Goal: Task Accomplishment & Management: Complete application form

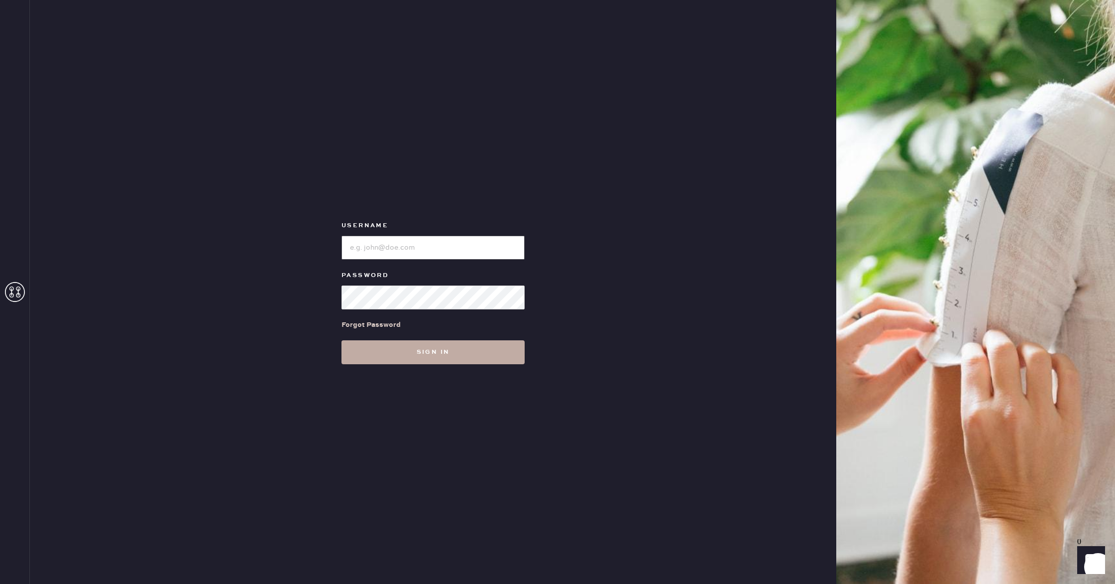
type input "reformationlajolla"
click at [479, 362] on button "Sign in" at bounding box center [433, 352] width 183 height 24
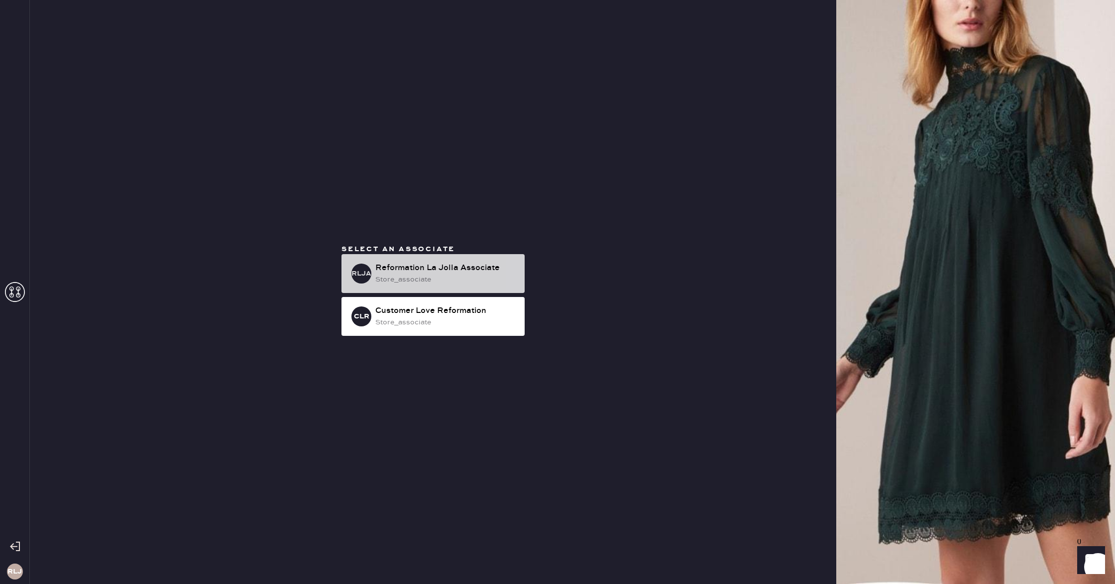
click at [470, 260] on div "RLJA Reformation La Jolla Associate store_associate" at bounding box center [433, 273] width 183 height 39
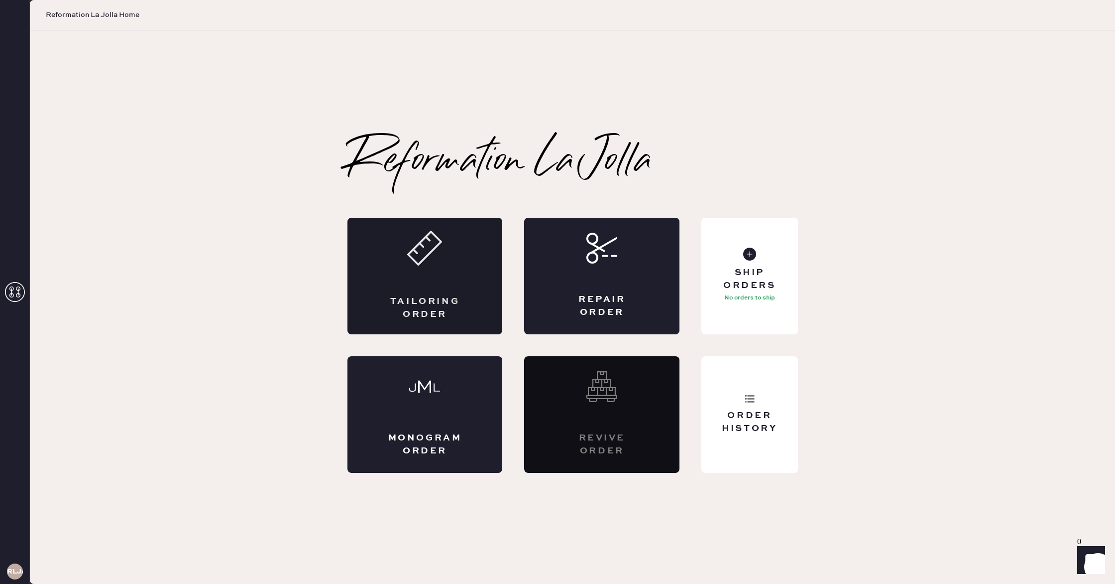
click at [435, 295] on div "Tailoring Order" at bounding box center [425, 307] width 76 height 25
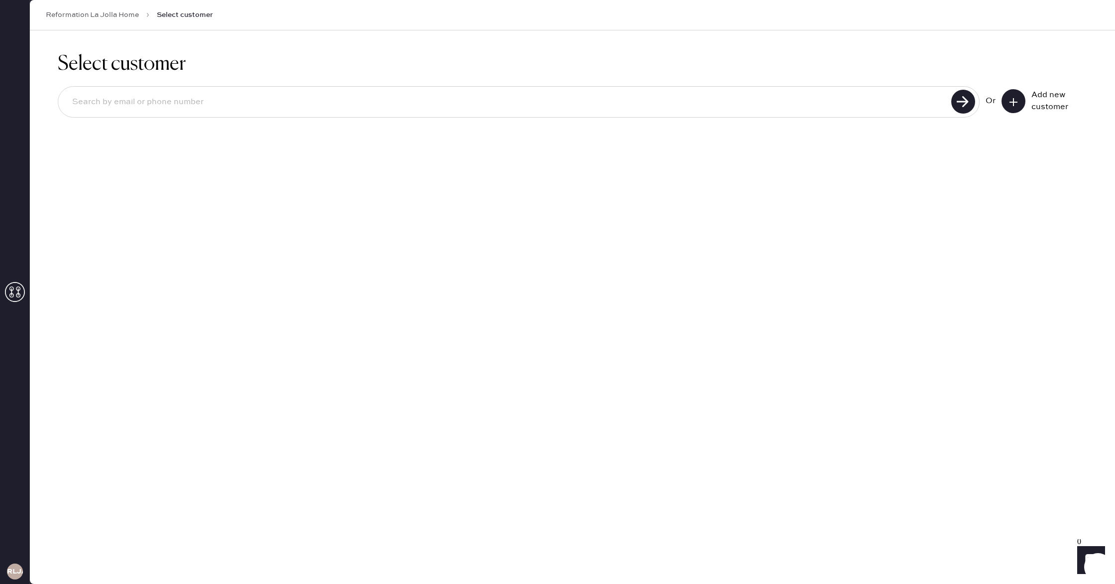
click at [1018, 106] on button at bounding box center [1014, 101] width 24 height 24
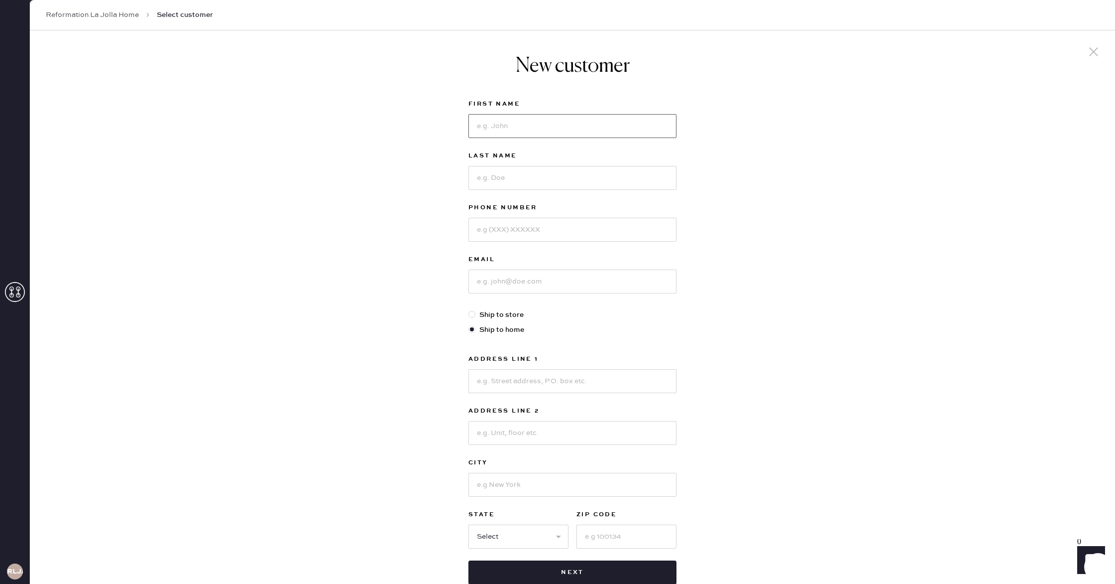
click at [591, 123] on input at bounding box center [573, 126] width 208 height 24
type input "Ran Al"
click at [553, 181] on input at bounding box center [573, 178] width 208 height 24
type input "Ghussein"
click at [561, 231] on input at bounding box center [573, 230] width 208 height 24
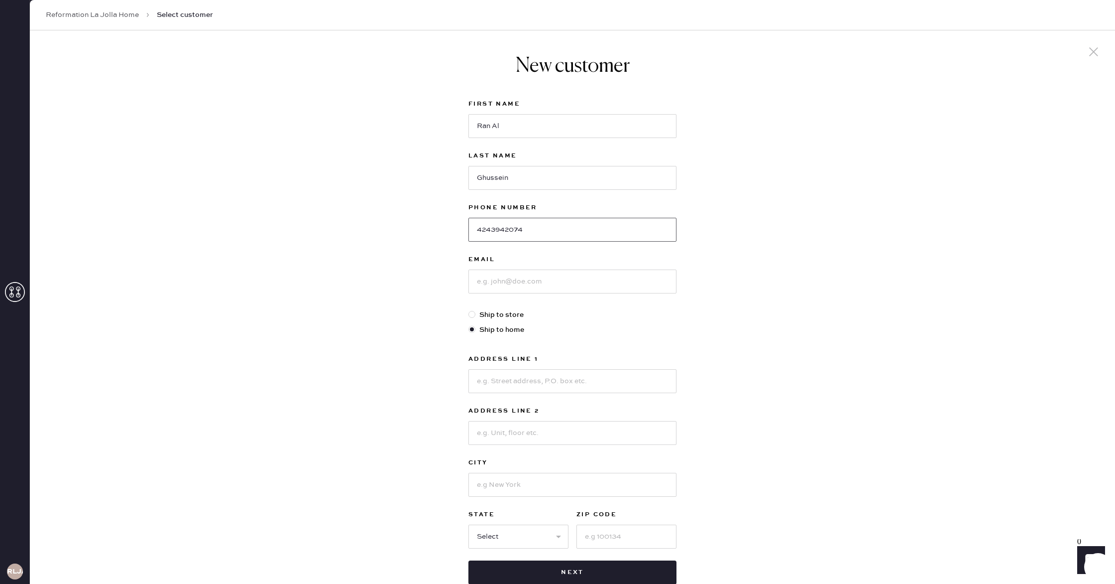
type input "4243942074"
click at [562, 273] on input at bounding box center [573, 281] width 208 height 24
type input "[EMAIL_ADDRESS][DOMAIN_NAME]"
click at [507, 378] on input at bounding box center [573, 381] width 208 height 24
type input "[STREET_ADDRESS]"
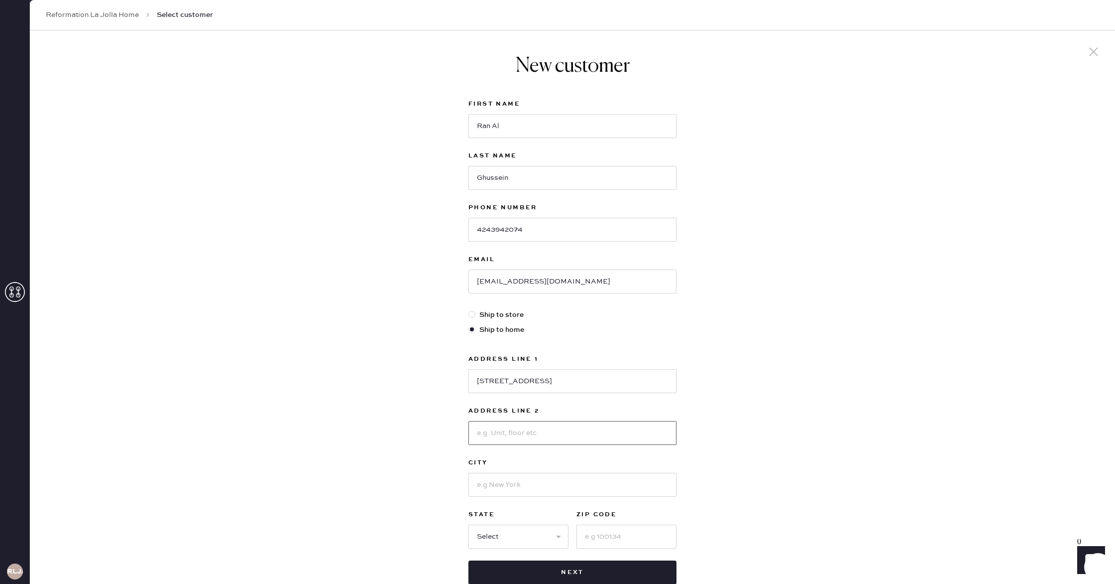
click at [530, 428] on input at bounding box center [573, 433] width 208 height 24
type input "Apt 13"
click at [525, 465] on label "City" at bounding box center [573, 463] width 208 height 12
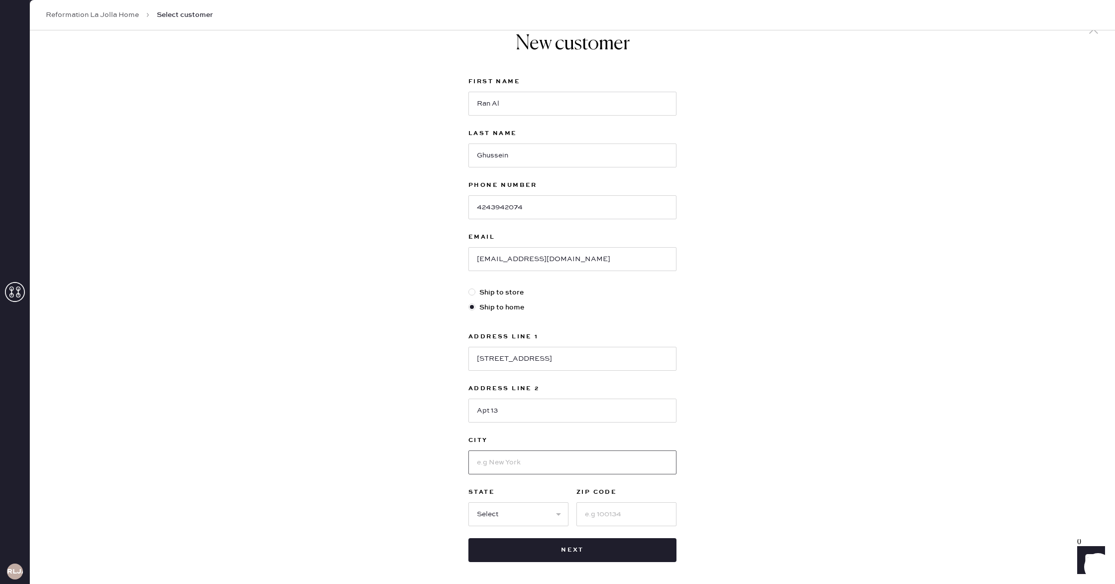
click at [525, 465] on input at bounding box center [573, 462] width 208 height 24
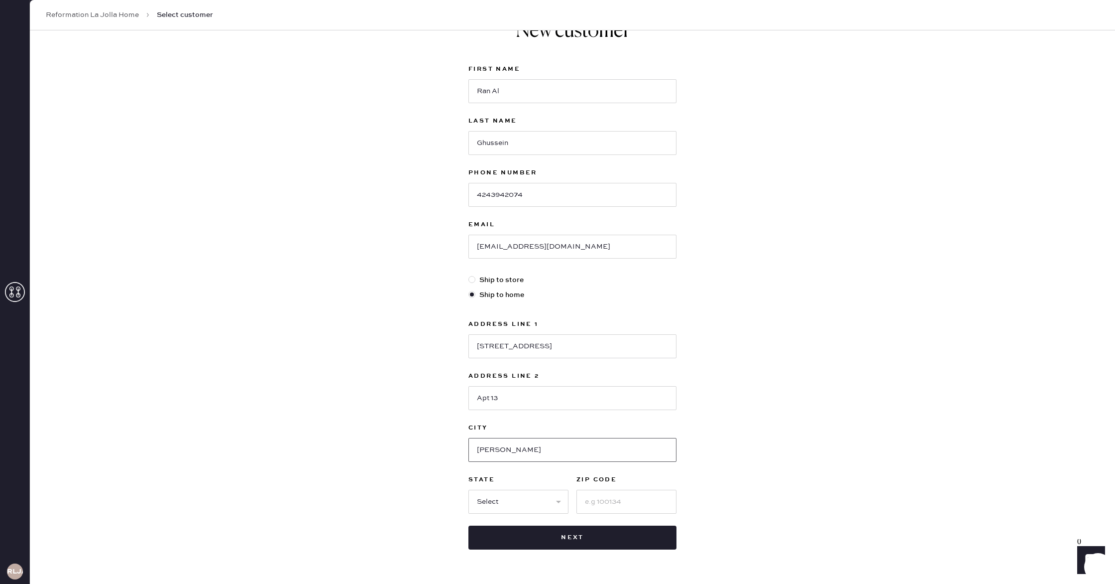
scroll to position [42, 0]
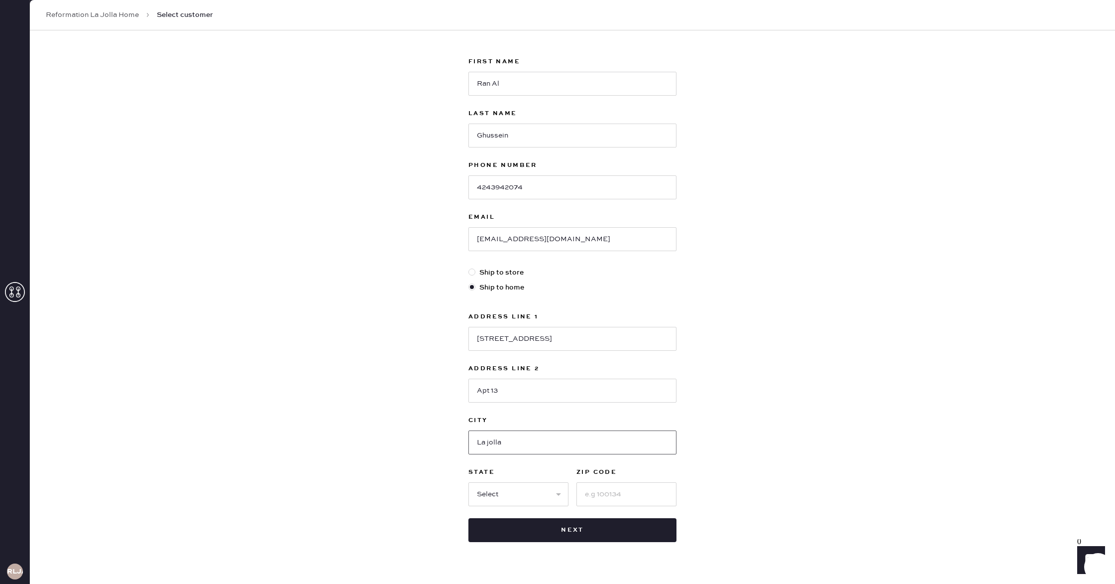
type input "La jolla"
click at [348, 476] on div "New customer First Name Ran Al Last Name Ghussein Phone Number [PHONE_NUMBER] E…" at bounding box center [573, 296] width 1086 height 617
click at [518, 498] on select "Select AK AL AR AZ CA CO CT [GEOGRAPHIC_DATA] DE FL [GEOGRAPHIC_DATA] HI [GEOGR…" at bounding box center [519, 494] width 100 height 24
select select "CA"
click at [636, 485] on input at bounding box center [627, 494] width 100 height 24
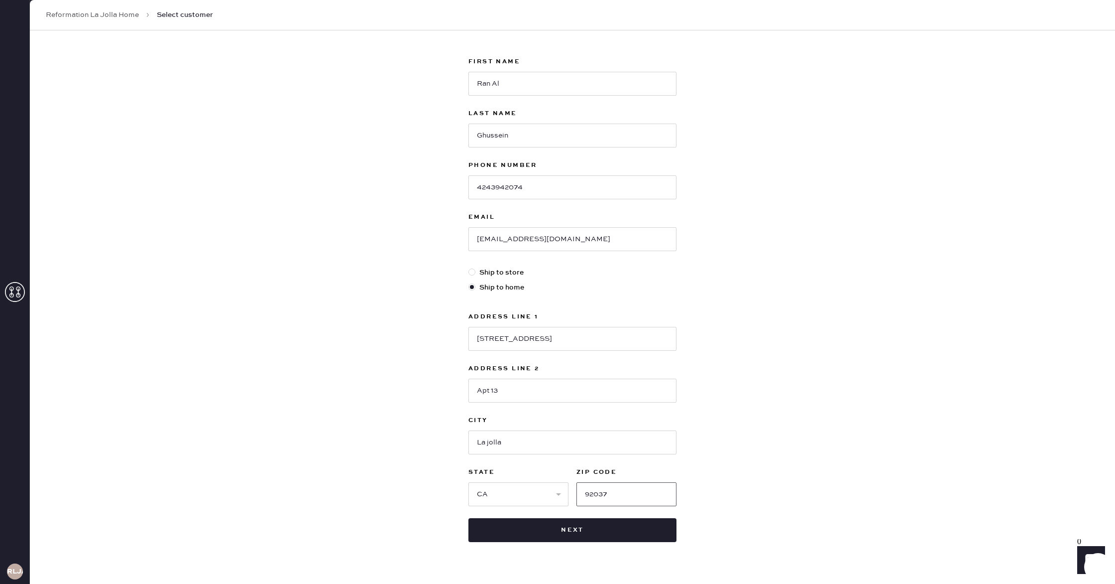
scroll to position [48, 0]
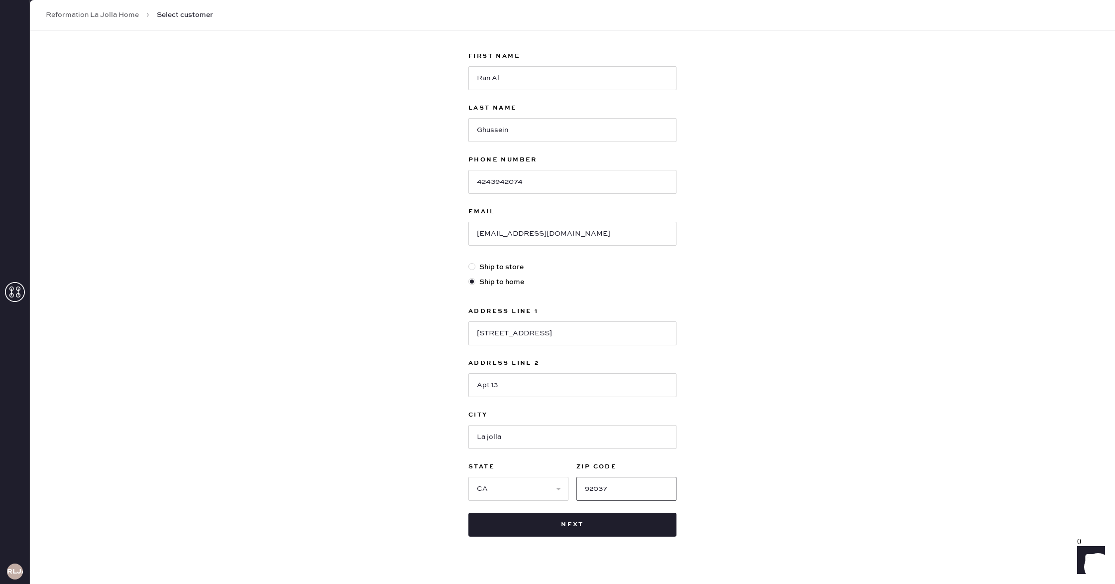
type input "92037"
click at [747, 484] on div "New customer First Name Ran Al Last Name Ghussein Phone Number [PHONE_NUMBER] E…" at bounding box center [573, 291] width 1086 height 617
click at [638, 529] on button "Next" at bounding box center [573, 524] width 208 height 24
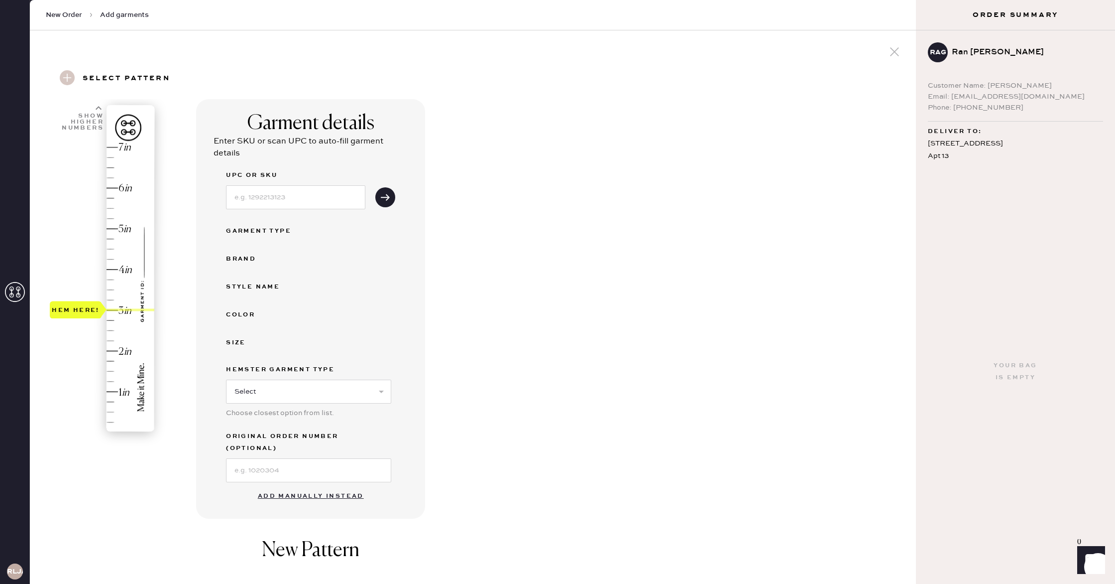
drag, startPoint x: 84, startPoint y: 406, endPoint x: 89, endPoint y: 314, distance: 92.3
click at [89, 313] on div "Hem here!" at bounding box center [76, 310] width 48 height 12
drag, startPoint x: 338, startPoint y: 481, endPoint x: 338, endPoint y: 475, distance: 6.0
click at [338, 486] on button "Add manually instead" at bounding box center [311, 496] width 118 height 20
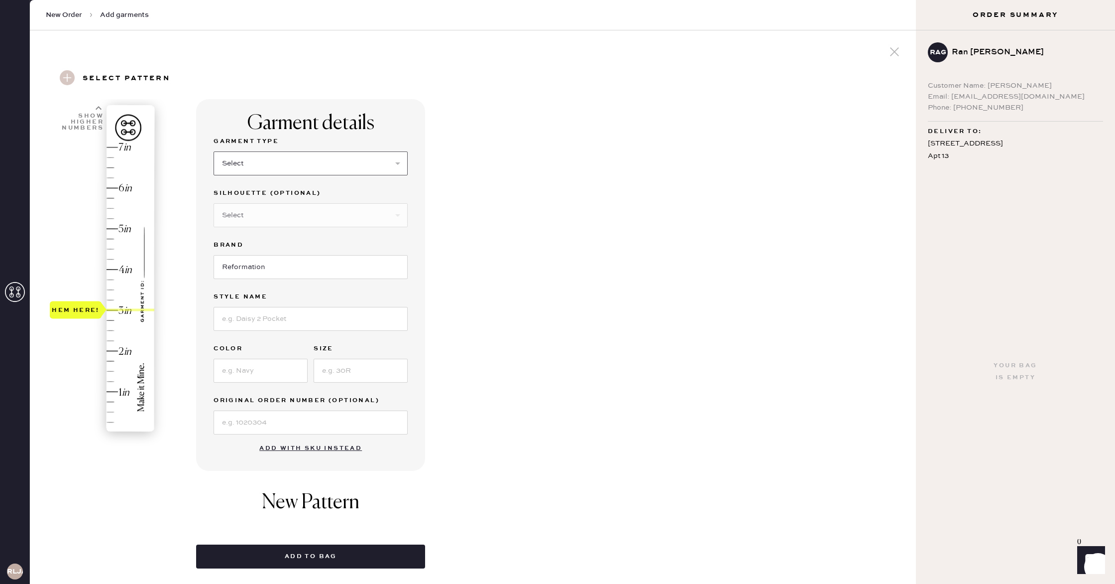
click at [251, 163] on select "Select Basic Skirt Jeans Leggings Pants Shorts Basic Sleeved Dress Basic Sleeve…" at bounding box center [311, 163] width 194 height 24
select select "6"
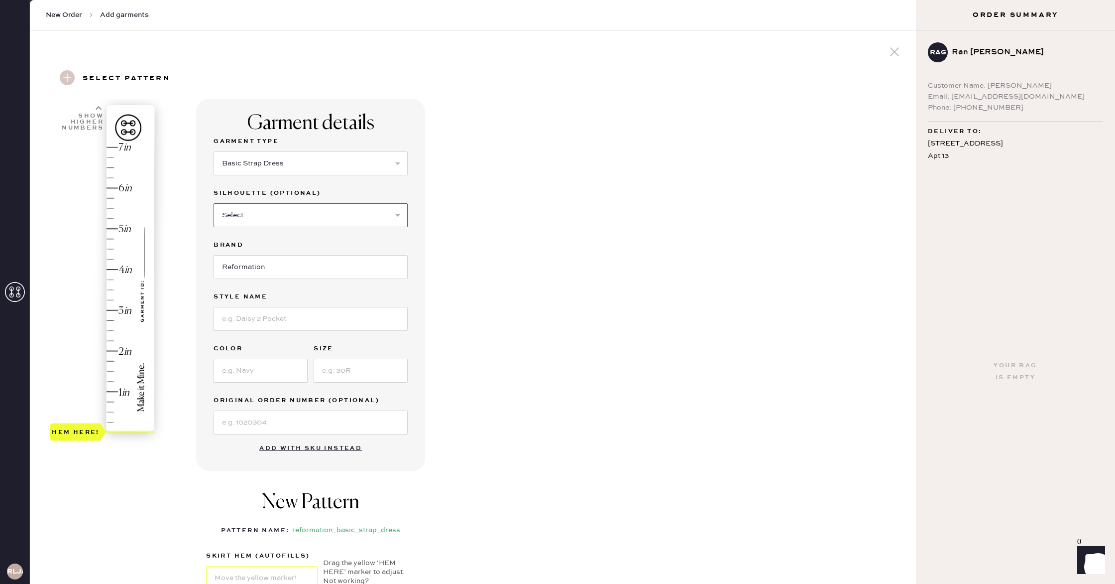
click at [277, 216] on select "Select Maxi Dress Midi Dress Mini Dress Other" at bounding box center [311, 215] width 194 height 24
select select "39"
click at [263, 322] on input at bounding box center [311, 319] width 194 height 24
type input "Pernille silk dress"
click at [264, 364] on input at bounding box center [261, 371] width 94 height 24
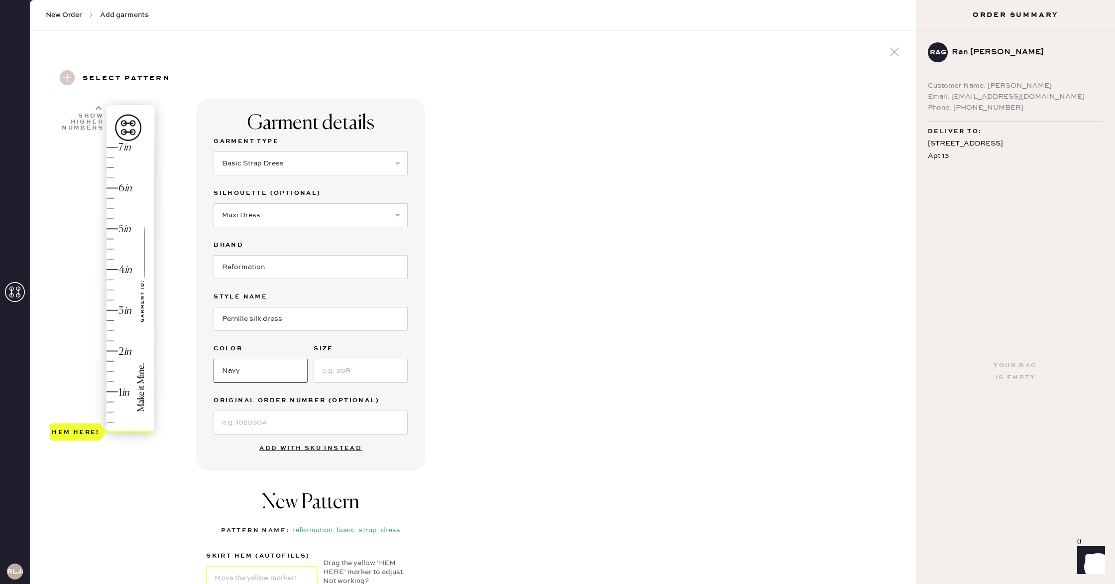
type input "Navy"
click at [362, 367] on input at bounding box center [361, 371] width 94 height 24
type input "xs"
click at [522, 385] on div "Garment details Garment Type Select Basic Skirt Jeans Leggings Pants Shorts Bas…" at bounding box center [552, 396] width 712 height 594
click at [323, 429] on input at bounding box center [311, 422] width 194 height 24
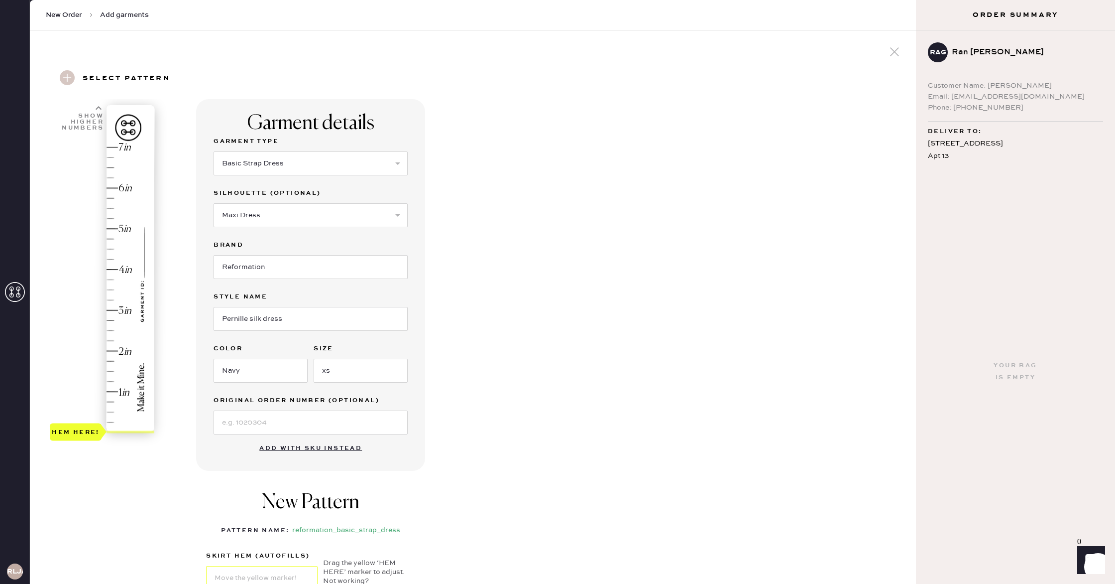
click at [400, 444] on div "Garment details Garment Type Select Basic Skirt Jeans Leggings Pants Shorts Bas…" at bounding box center [310, 284] width 229 height 371
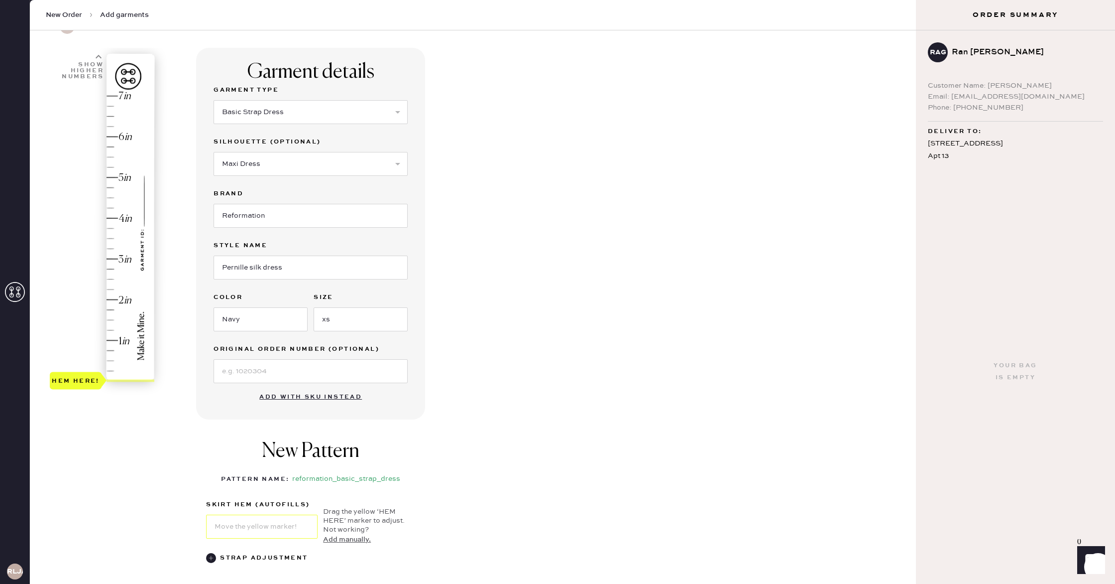
scroll to position [135, 0]
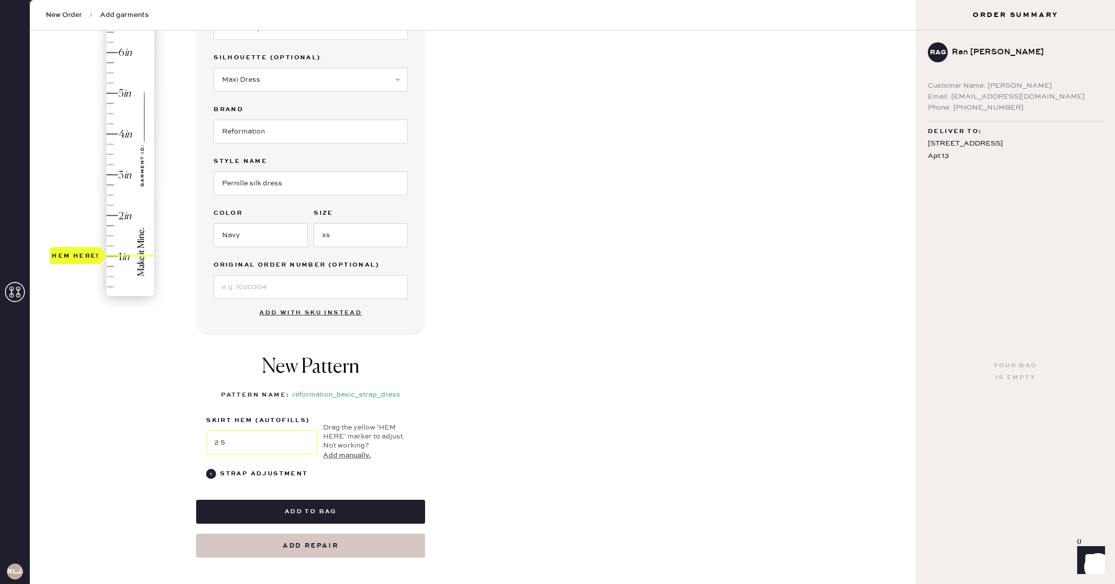
type input "3"
drag, startPoint x: 90, startPoint y: 296, endPoint x: 102, endPoint y: 174, distance: 122.5
click at [102, 174] on div "Hem here!" at bounding box center [76, 174] width 52 height 17
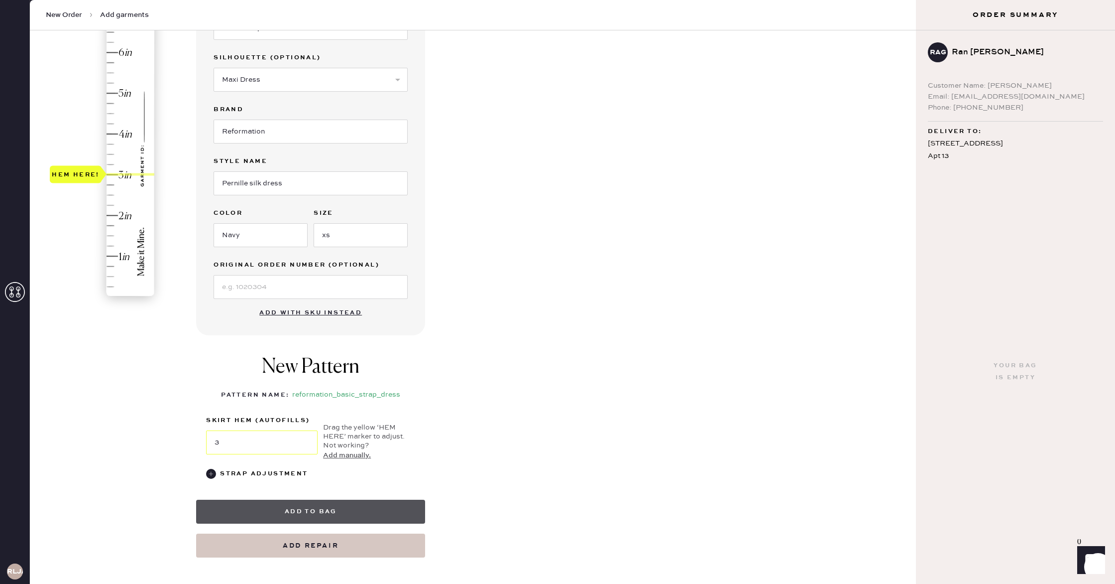
click at [359, 509] on button "Add to bag" at bounding box center [310, 511] width 229 height 24
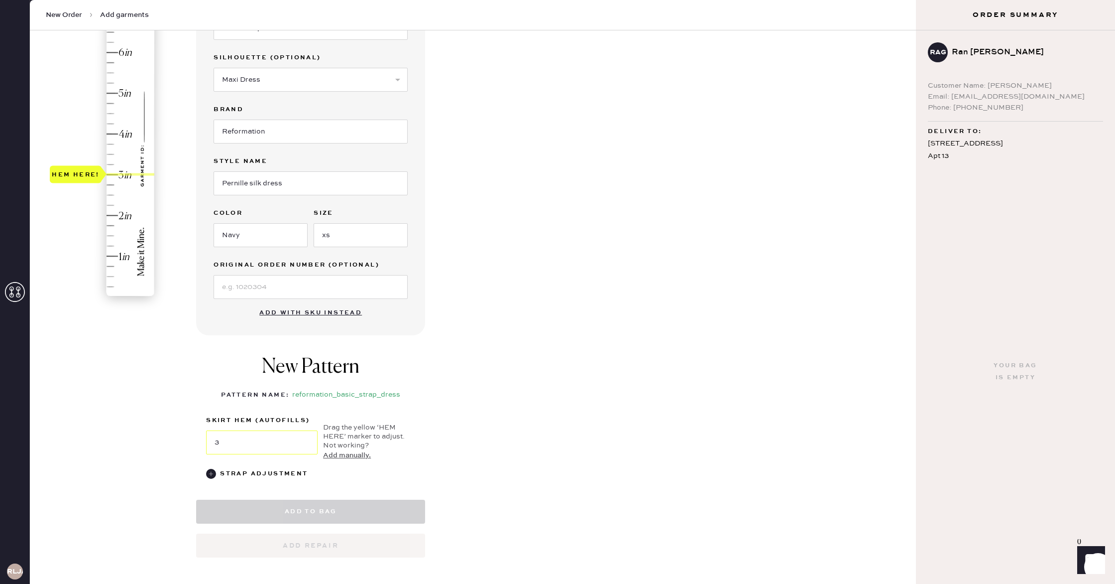
select select "6"
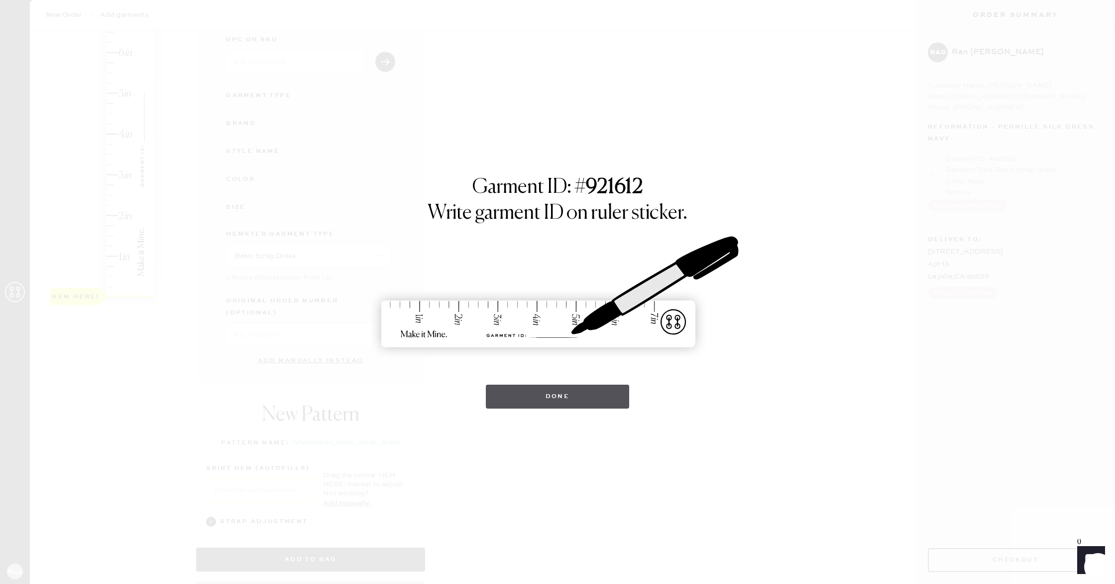
click at [513, 400] on button "Done" at bounding box center [558, 396] width 144 height 24
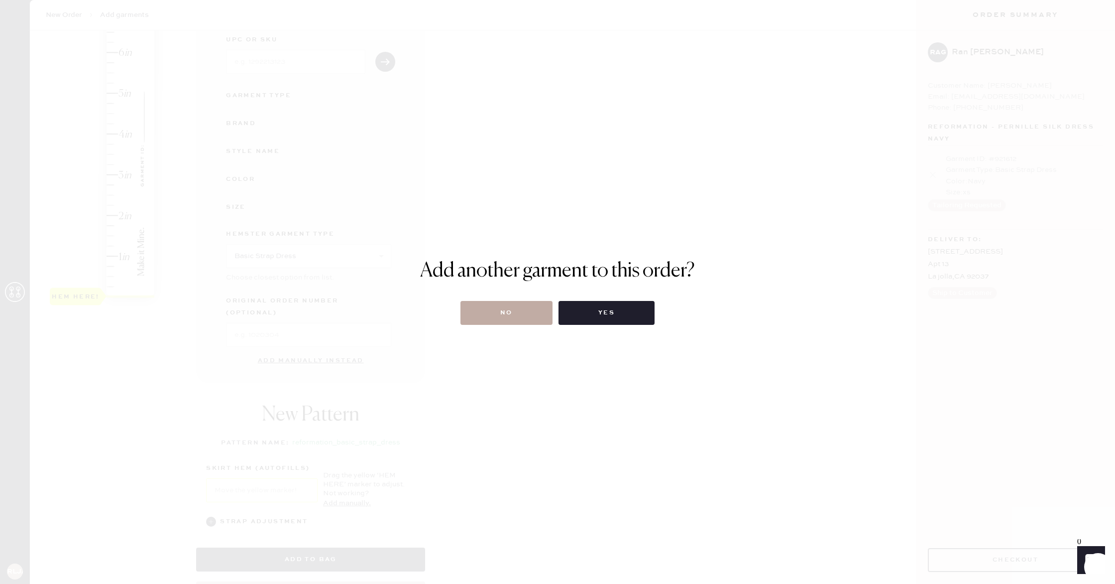
click at [505, 315] on button "No" at bounding box center [507, 313] width 92 height 24
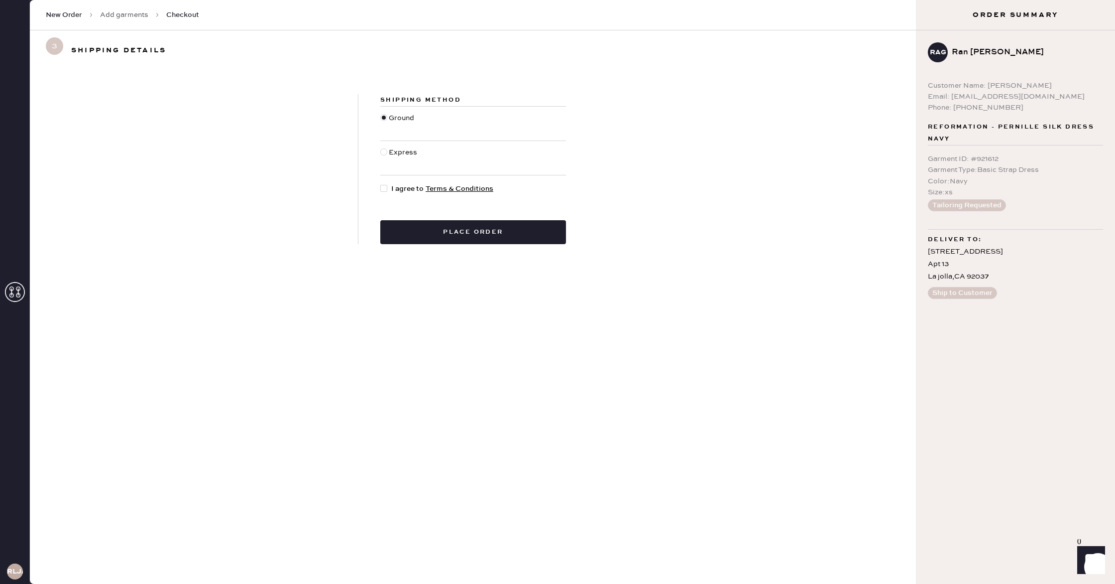
drag, startPoint x: 383, startPoint y: 185, endPoint x: 397, endPoint y: 199, distance: 19.4
click at [384, 186] on div at bounding box center [383, 188] width 7 height 7
click at [381, 184] on input "I agree to Terms & Conditions" at bounding box center [380, 183] width 0 height 0
checkbox input "true"
click at [478, 234] on button "Place order" at bounding box center [473, 232] width 186 height 24
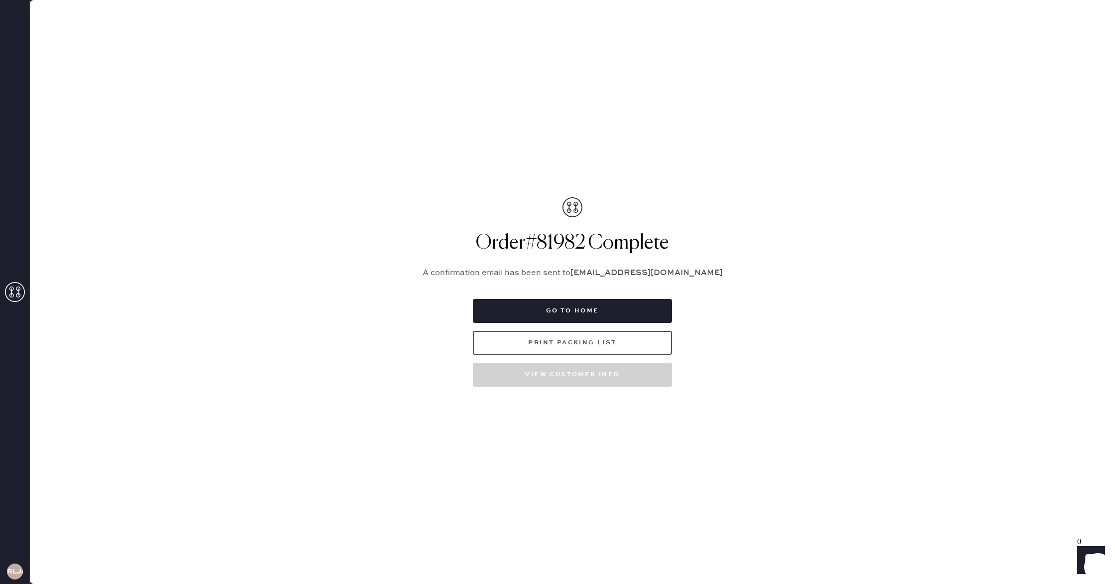
click at [583, 345] on button "Print Packing List" at bounding box center [572, 343] width 199 height 24
drag, startPoint x: 16, startPoint y: 294, endPoint x: 217, endPoint y: 286, distance: 200.3
click at [16, 294] on use at bounding box center [15, 292] width 20 height 20
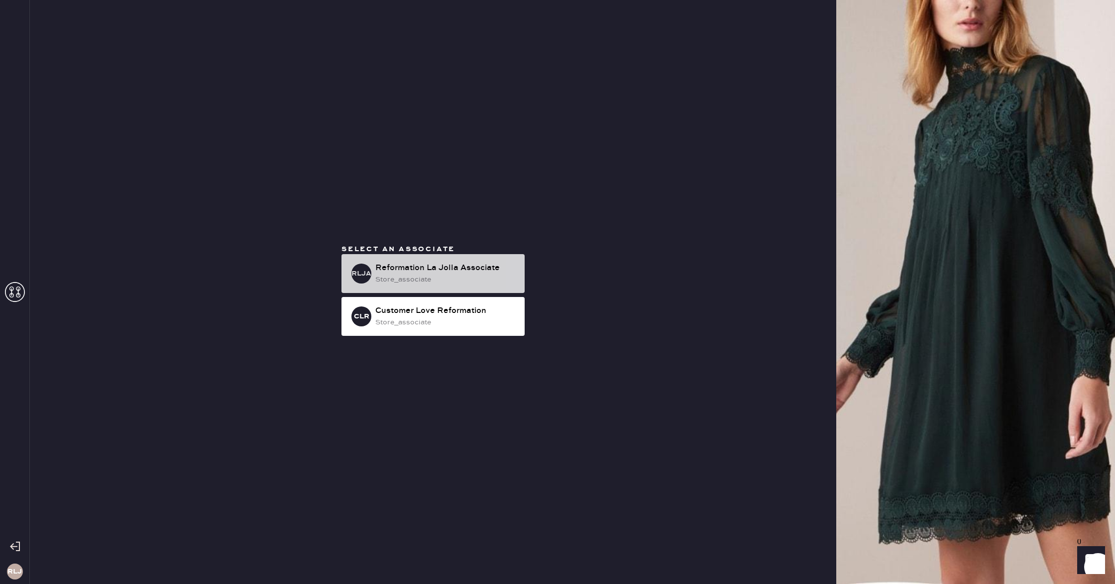
click at [462, 276] on div "store_associate" at bounding box center [445, 279] width 141 height 11
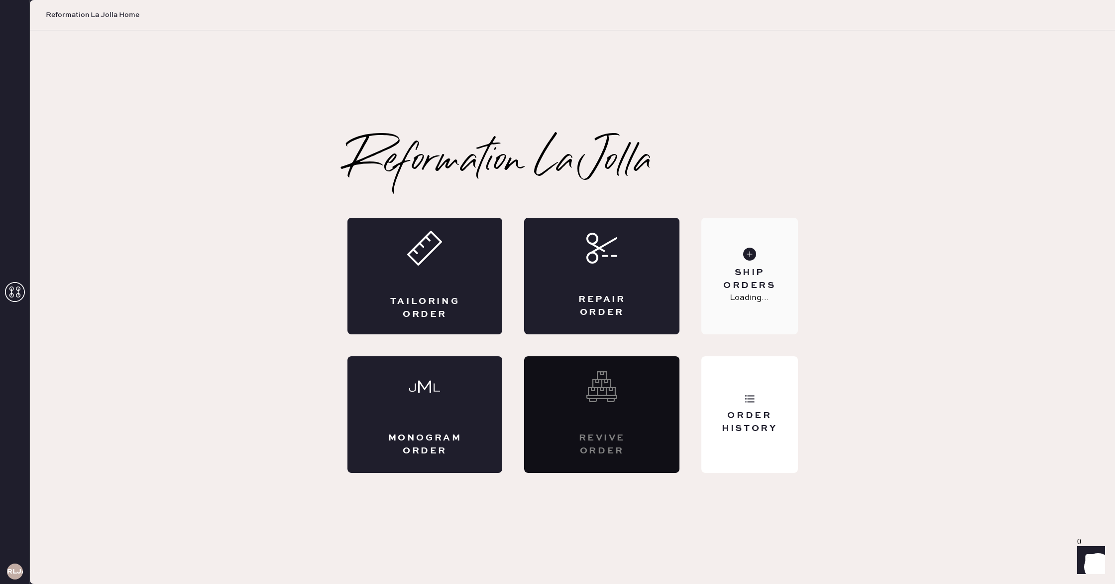
click at [755, 257] on icon at bounding box center [749, 253] width 13 height 13
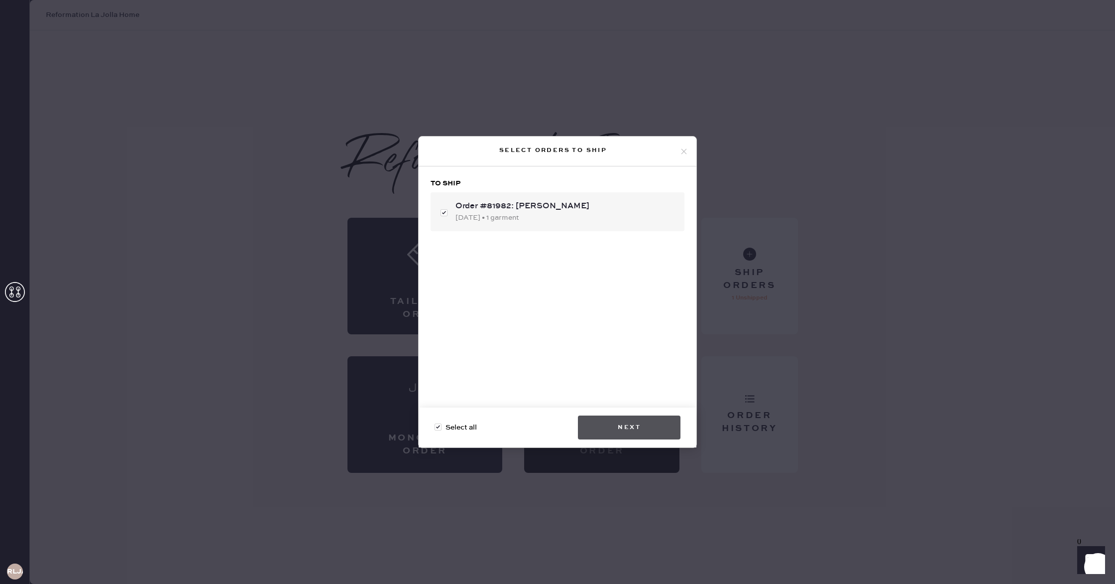
click at [656, 422] on button "Next" at bounding box center [629, 427] width 103 height 24
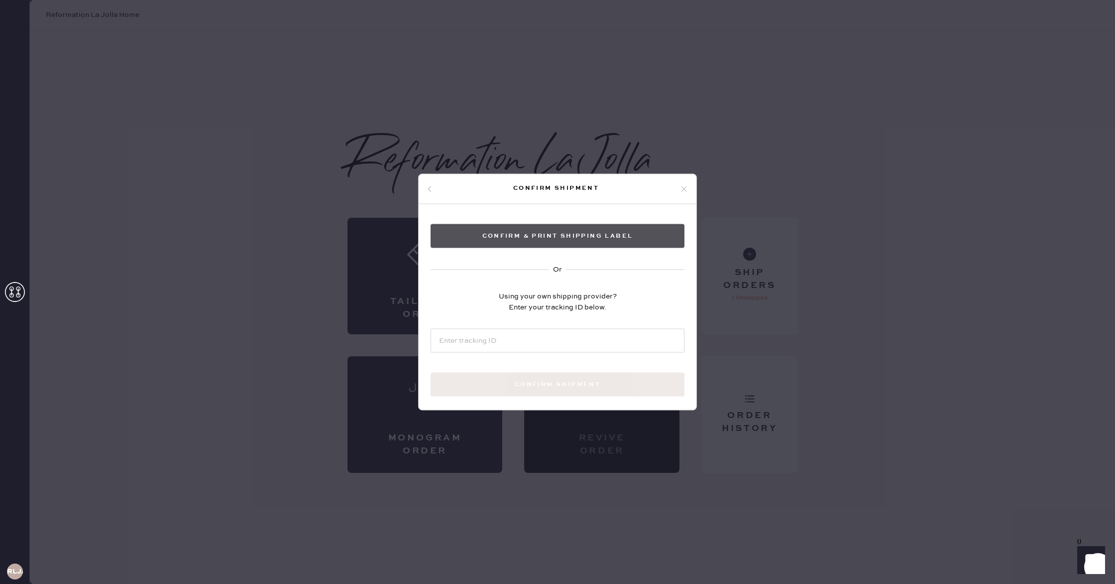
click at [615, 242] on button "Confirm & Print shipping label" at bounding box center [558, 236] width 254 height 24
